Goal: Transaction & Acquisition: Download file/media

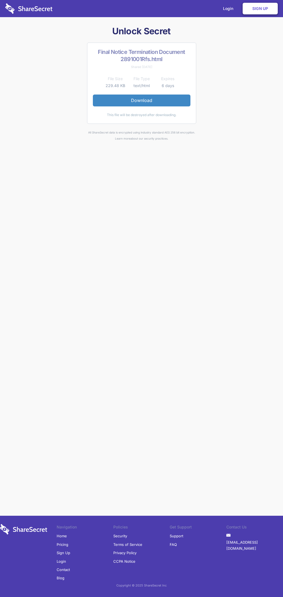
click at [142, 100] on link "Download" at bounding box center [142, 101] width 98 height 12
